Goal: Task Accomplishment & Management: Use online tool/utility

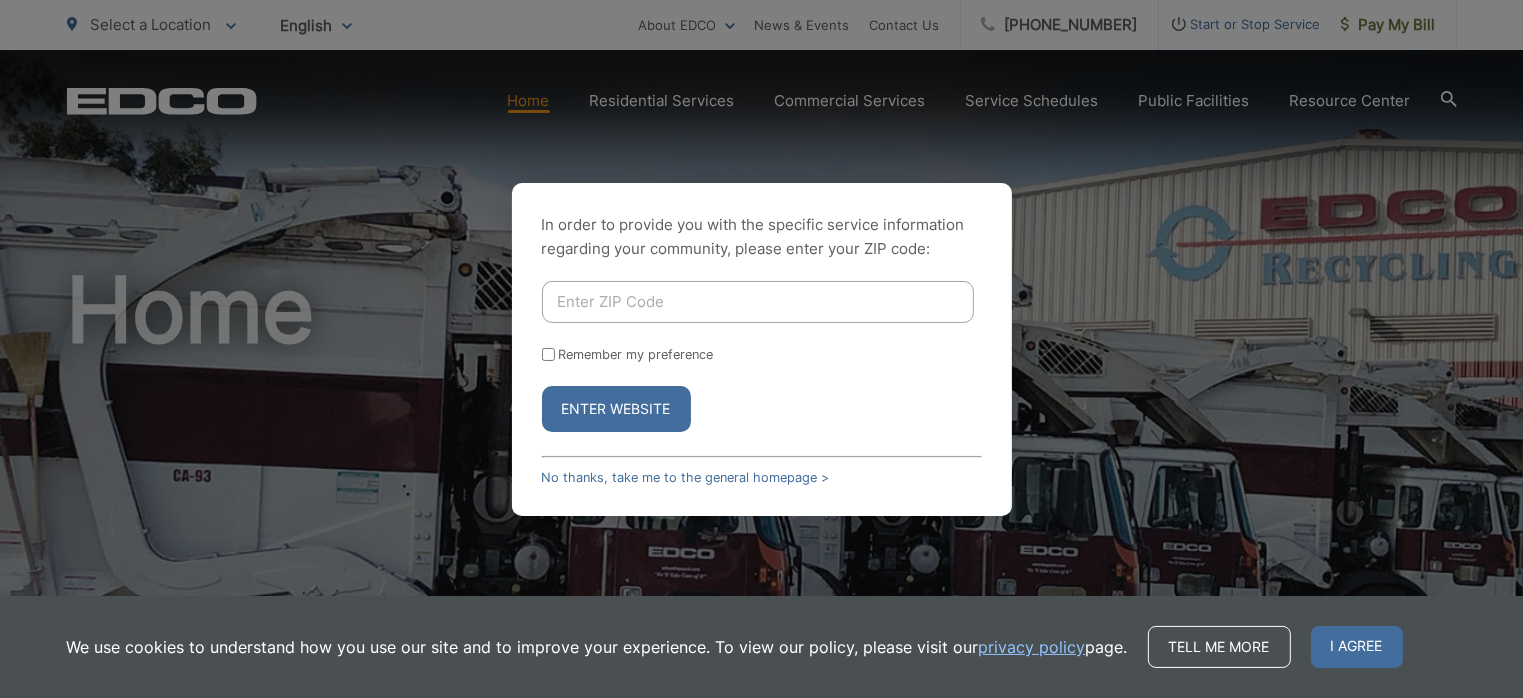
click at [648, 283] on input "Enter ZIP Code" at bounding box center [758, 302] width 432 height 42
type input "91977"
click at [547, 357] on input "Remember my preference" at bounding box center [548, 354] width 13 height 13
checkbox input "true"
click at [604, 395] on button "Enter Website" at bounding box center [616, 409] width 149 height 46
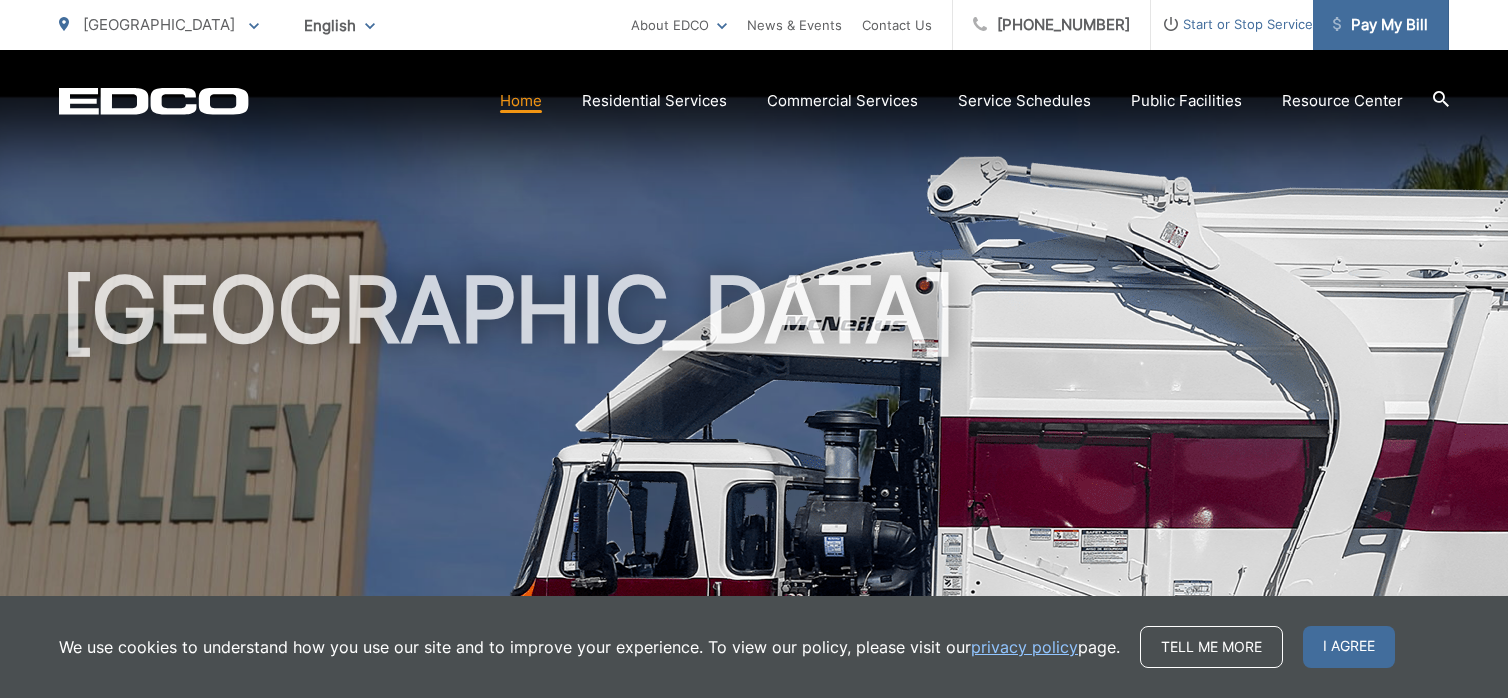
click at [1373, 36] on span "Pay My Bill" at bounding box center [1380, 25] width 95 height 24
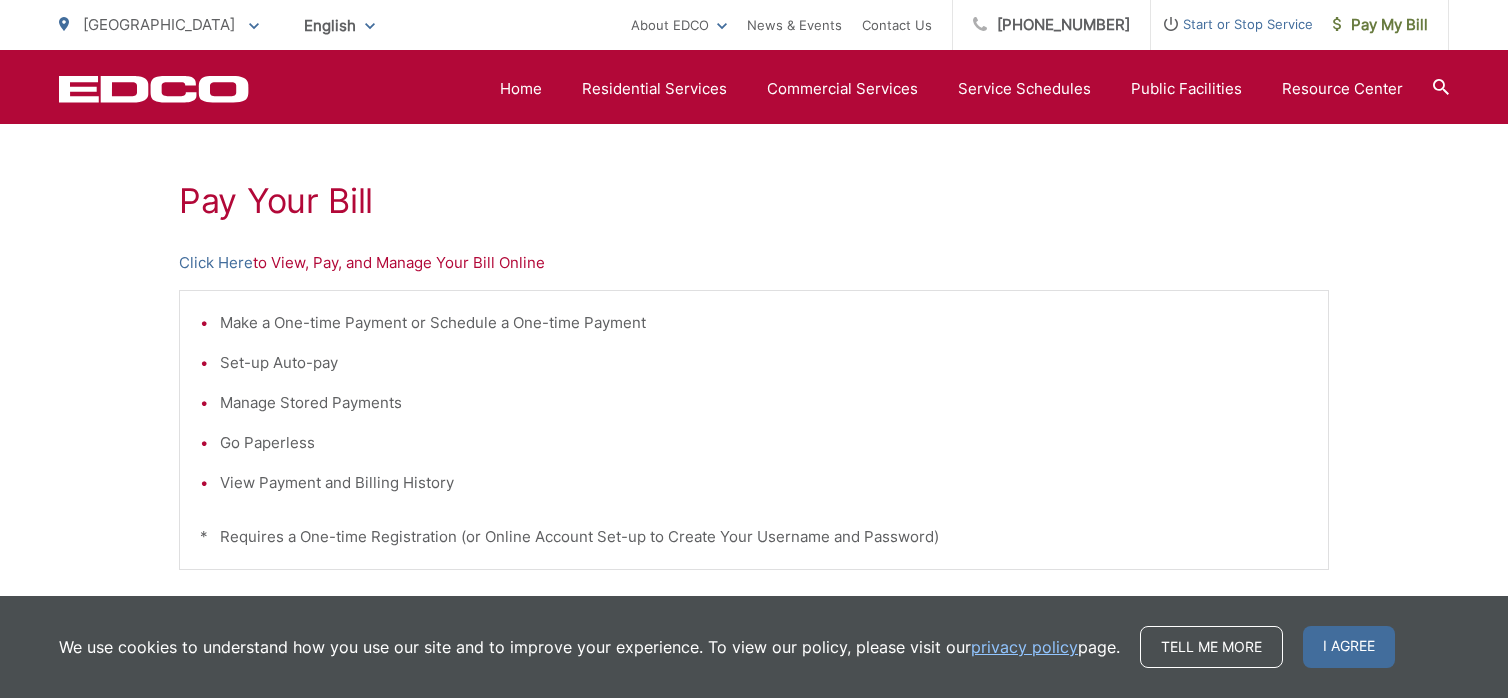
scroll to position [342, 0]
click at [225, 255] on link "Click Here" at bounding box center [216, 260] width 74 height 24
